Goal: Transaction & Acquisition: Purchase product/service

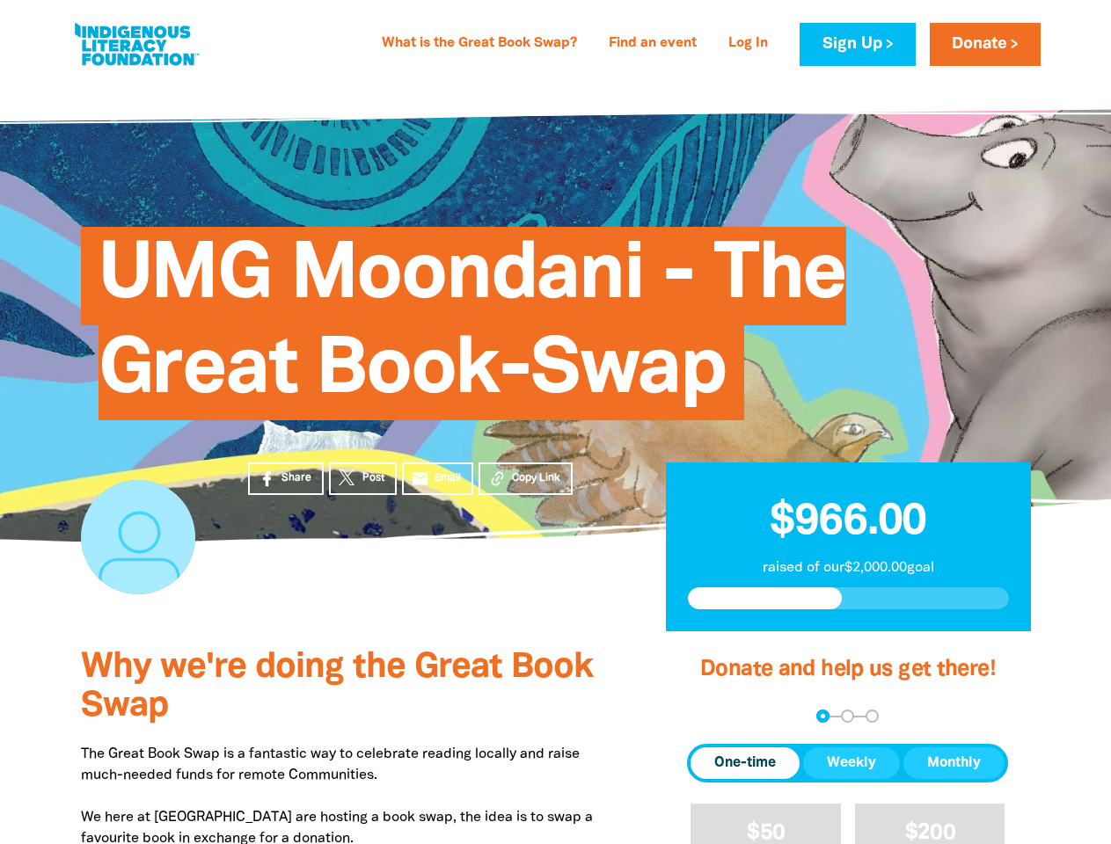
click at [555, 420] on span "UMG Moondani - The Great Book-Swap" at bounding box center [473, 330] width 749 height 180
click at [525, 479] on span "Copy Link" at bounding box center [536, 479] width 48 height 16
click at [711, 717] on div "arrow_back Back Step 1 Step 2 Step 3" at bounding box center [847, 716] width 321 height 13
click at [822, 716] on div "Navigate to step 1 of 3 to enter your donation amount" at bounding box center [823, 716] width 4 height 4
click at [745, 764] on span "One-time" at bounding box center [745, 763] width 62 height 21
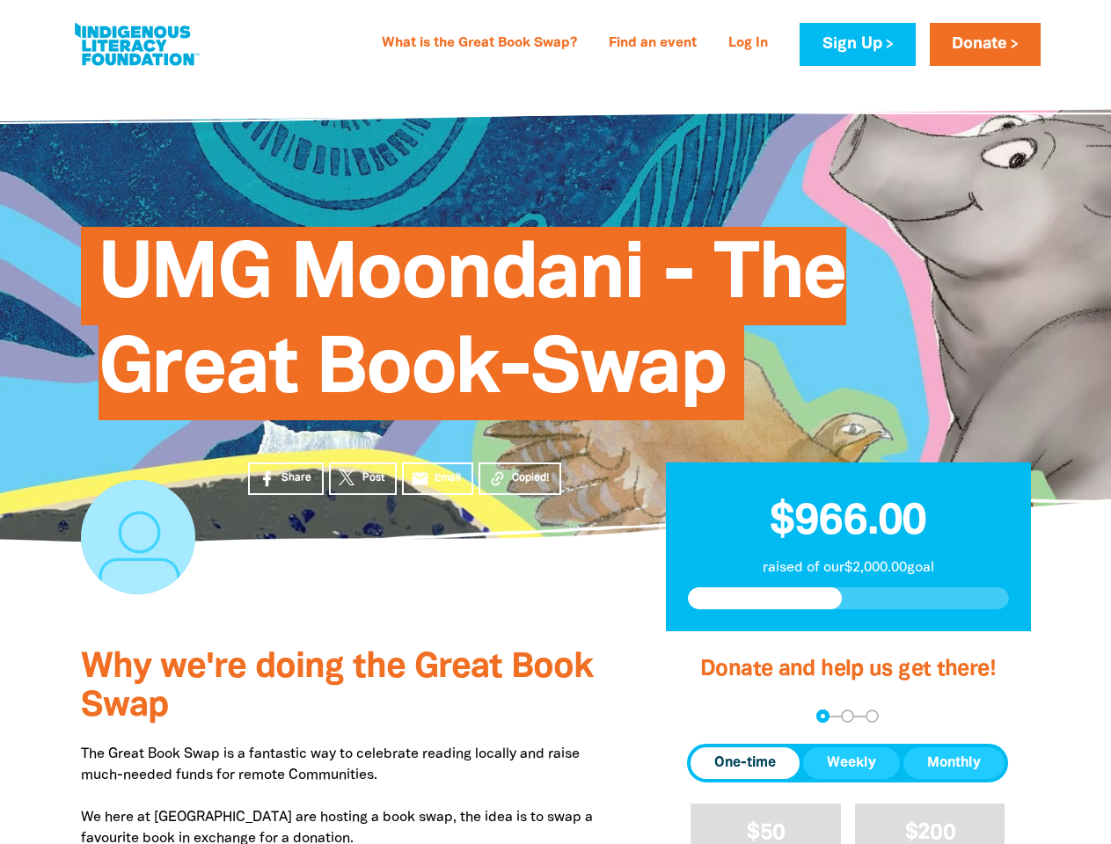
click at [851, 764] on span "Weekly" at bounding box center [851, 763] width 49 height 21
click at [953, 764] on span "Monthly" at bounding box center [954, 763] width 54 height 21
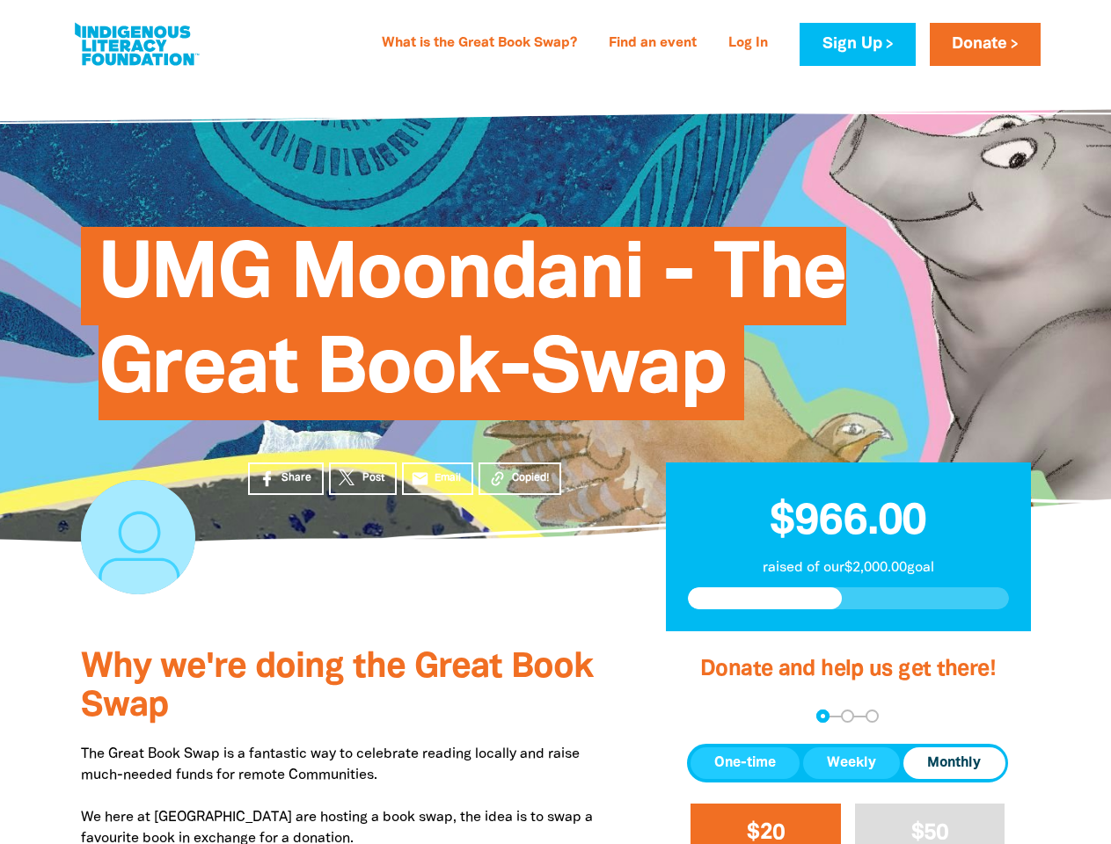
click at [765, 824] on span "$20" at bounding box center [766, 833] width 38 height 20
